Goal: Task Accomplishment & Management: Use online tool/utility

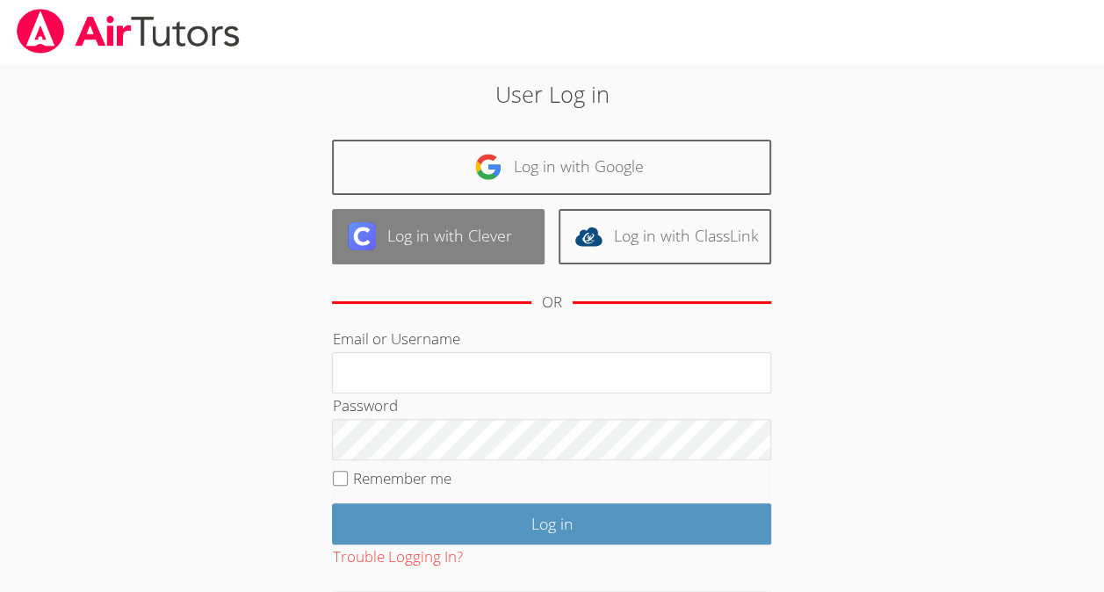
click at [459, 244] on link "Log in with Clever" at bounding box center [438, 236] width 213 height 55
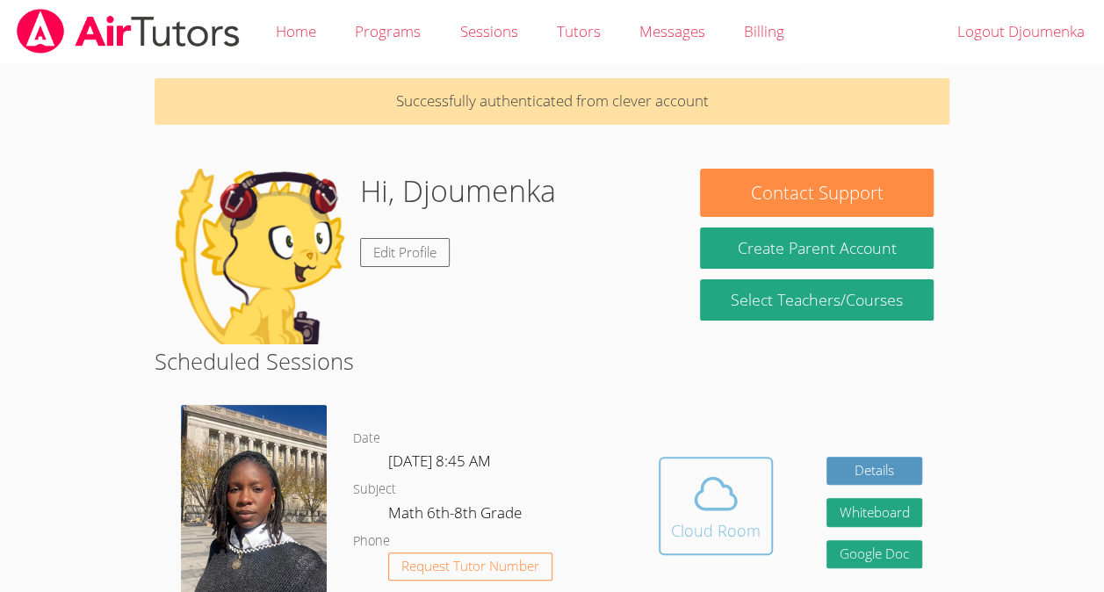
click at [698, 532] on div "Cloud Room" at bounding box center [716, 530] width 90 height 25
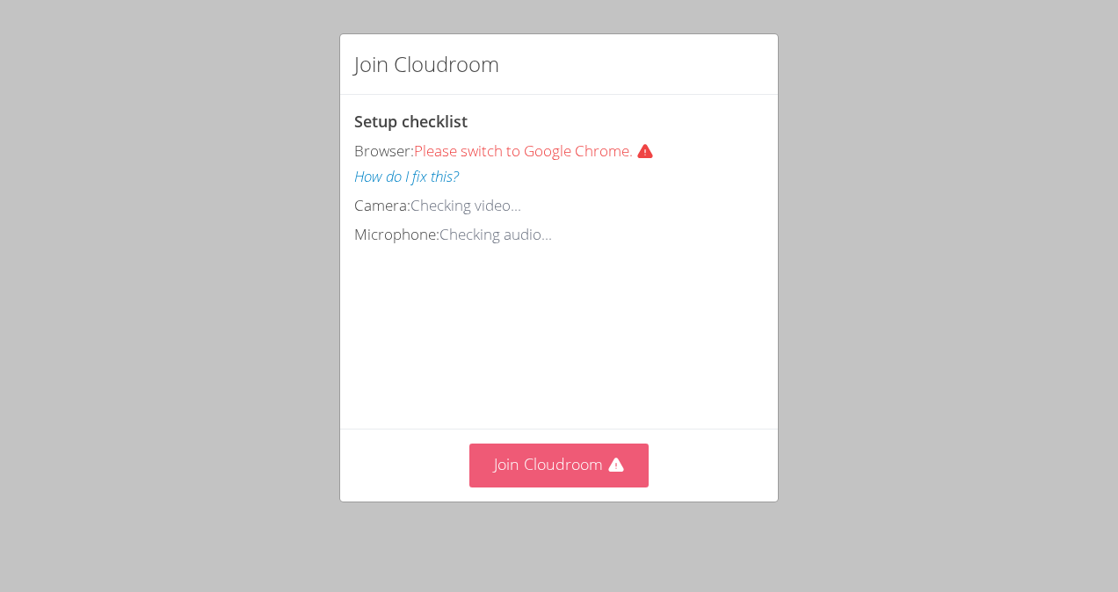
click at [576, 467] on button "Join Cloudroom" at bounding box center [559, 465] width 180 height 43
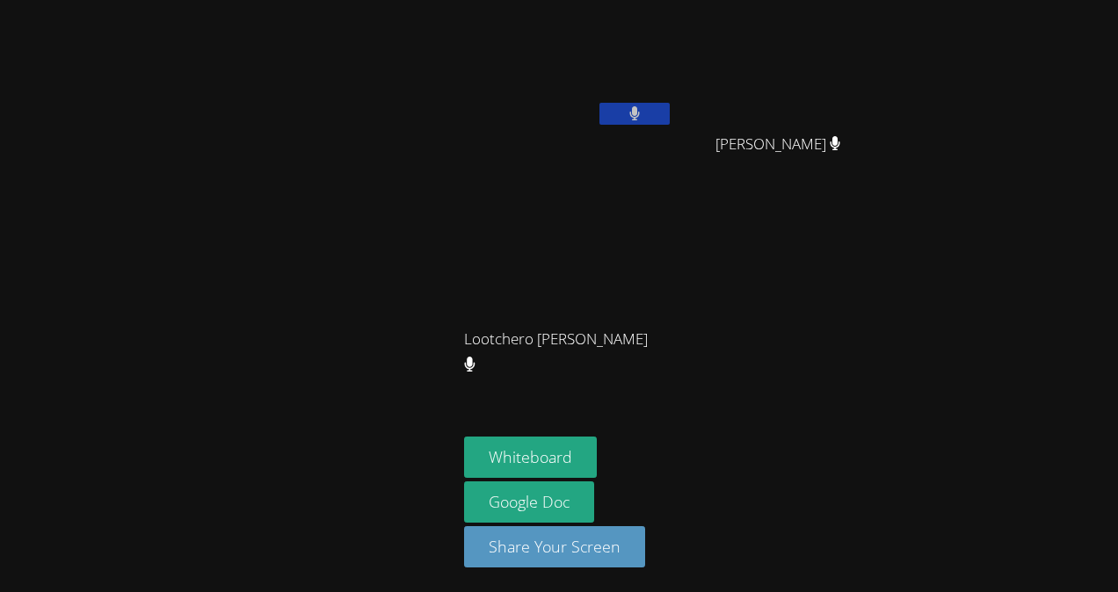
click at [641, 112] on button at bounding box center [634, 114] width 70 height 22
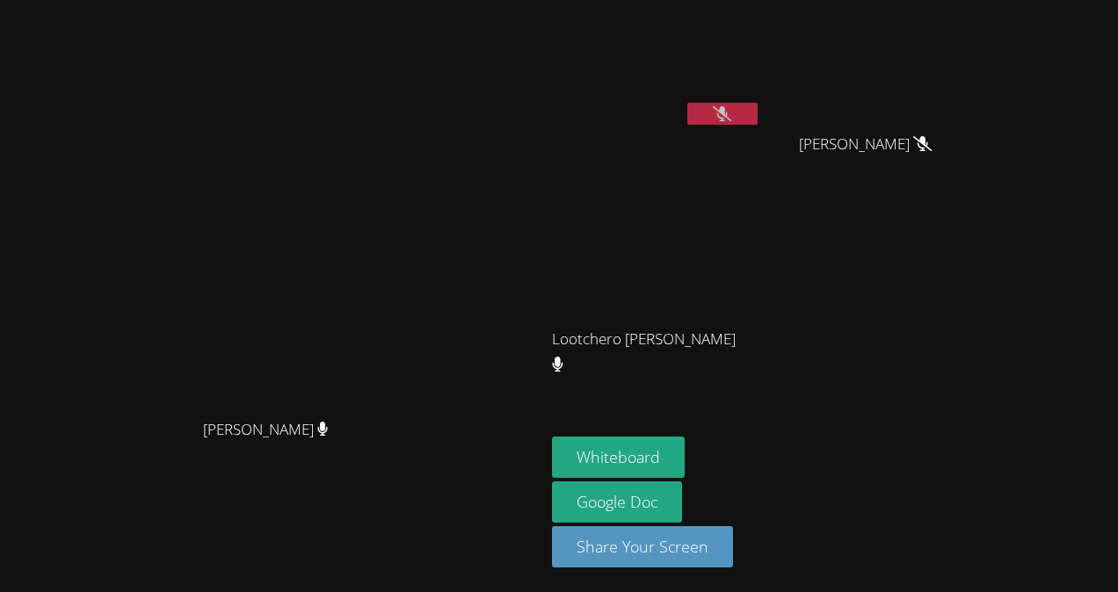
click at [727, 121] on button at bounding box center [722, 114] width 70 height 22
click at [684, 450] on button "Whiteboard" at bounding box center [618, 457] width 133 height 41
click at [404, 257] on video at bounding box center [273, 261] width 264 height 299
click at [757, 112] on button at bounding box center [722, 114] width 70 height 22
click at [757, 109] on button at bounding box center [722, 114] width 70 height 22
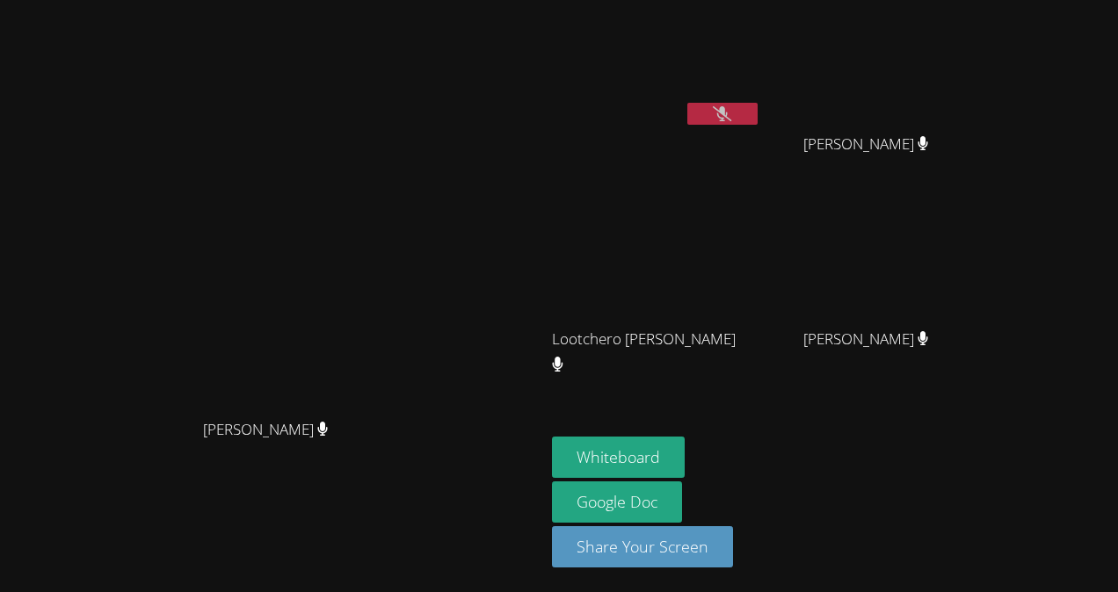
click at [313, 308] on video at bounding box center [273, 261] width 264 height 299
click at [443, 58] on div "Darine Odigé Darine Odigé" at bounding box center [272, 296] width 531 height 578
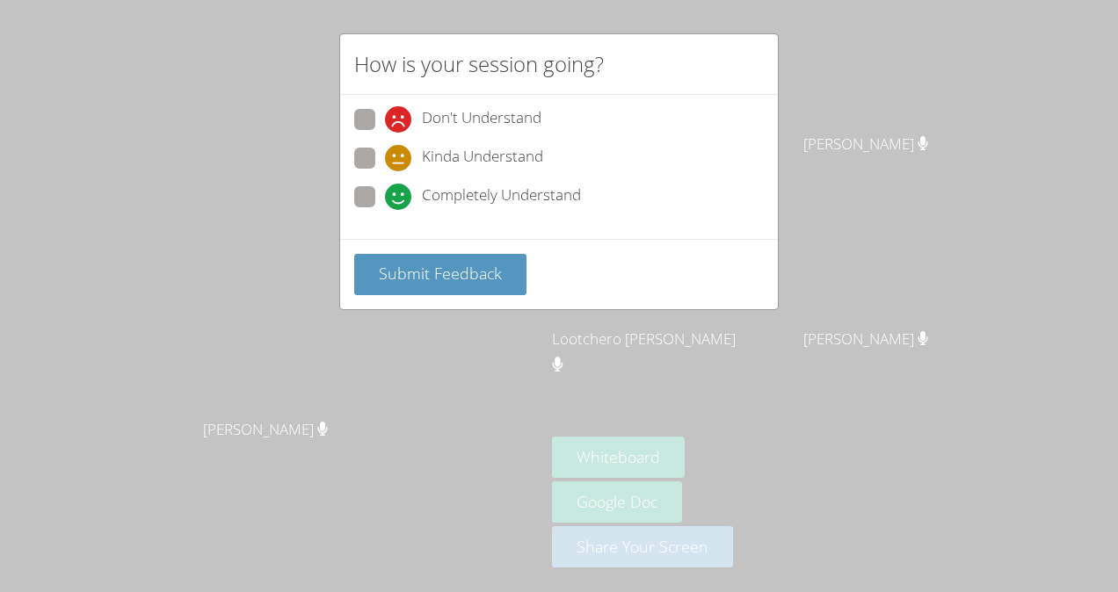
click at [385, 171] on span at bounding box center [385, 171] width 0 height 0
click at [385, 153] on input "Kinda Understand" at bounding box center [392, 155] width 15 height 15
radio input "true"
click at [408, 263] on span "Submit Feedback" at bounding box center [440, 273] width 123 height 21
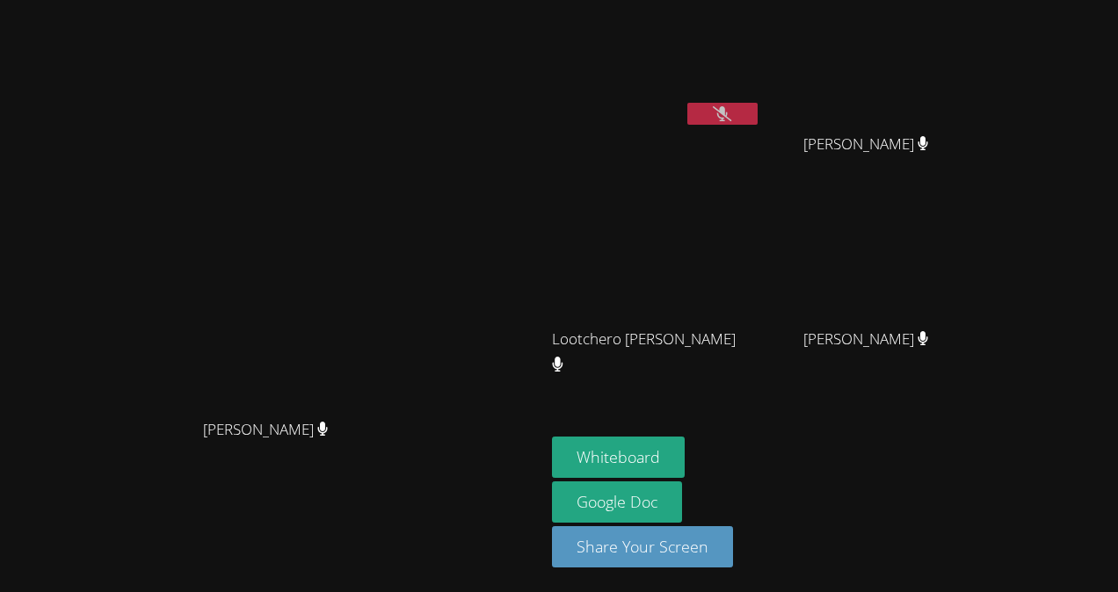
click at [757, 105] on button at bounding box center [722, 114] width 70 height 22
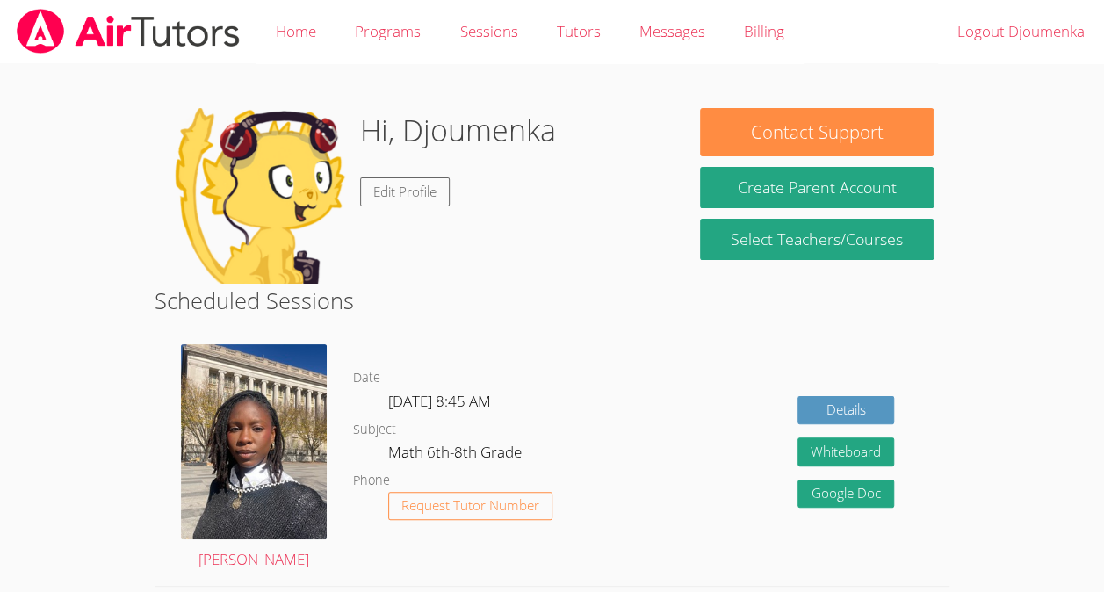
click at [719, 471] on div "Details Whiteboard Hidden Google Doc" at bounding box center [791, 458] width 318 height 254
click at [471, 156] on div "Hi, Djoumenka Edit Profile" at bounding box center [458, 196] width 196 height 176
